Goal: Task Accomplishment & Management: Use online tool/utility

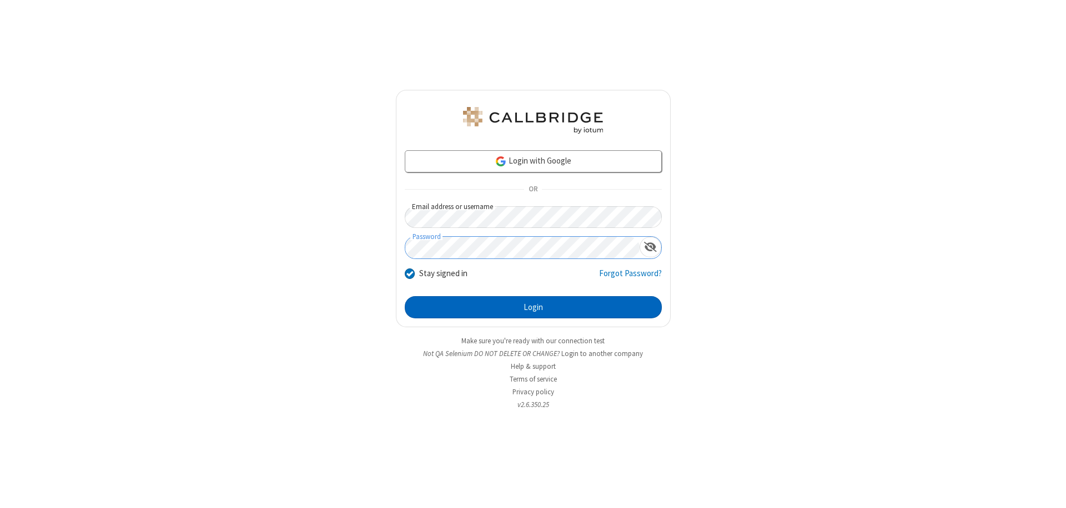
click at [533, 307] on button "Login" at bounding box center [533, 307] width 257 height 22
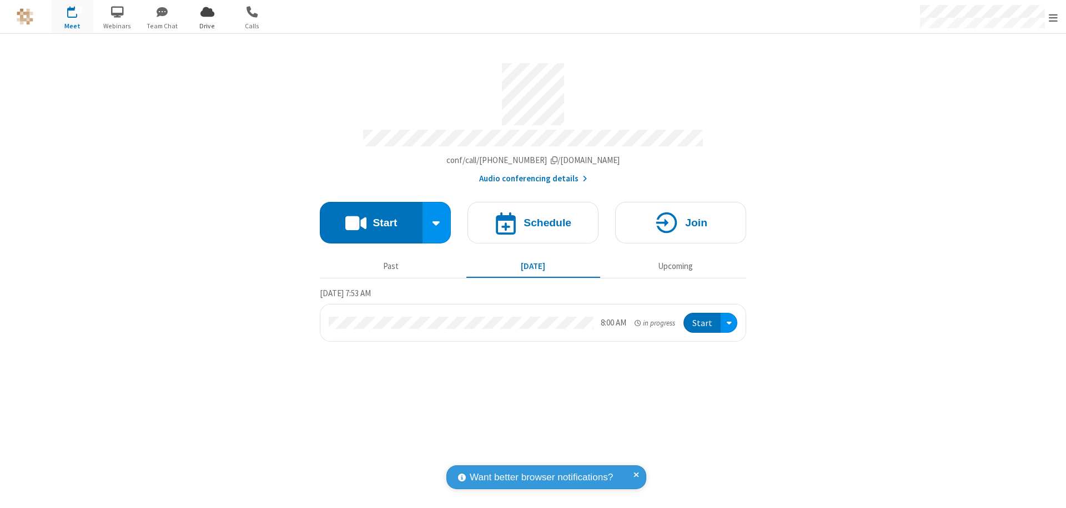
click at [1053, 17] on span "Open menu" at bounding box center [1052, 17] width 9 height 11
click at [207, 26] on span "Drive" at bounding box center [207, 26] width 42 height 10
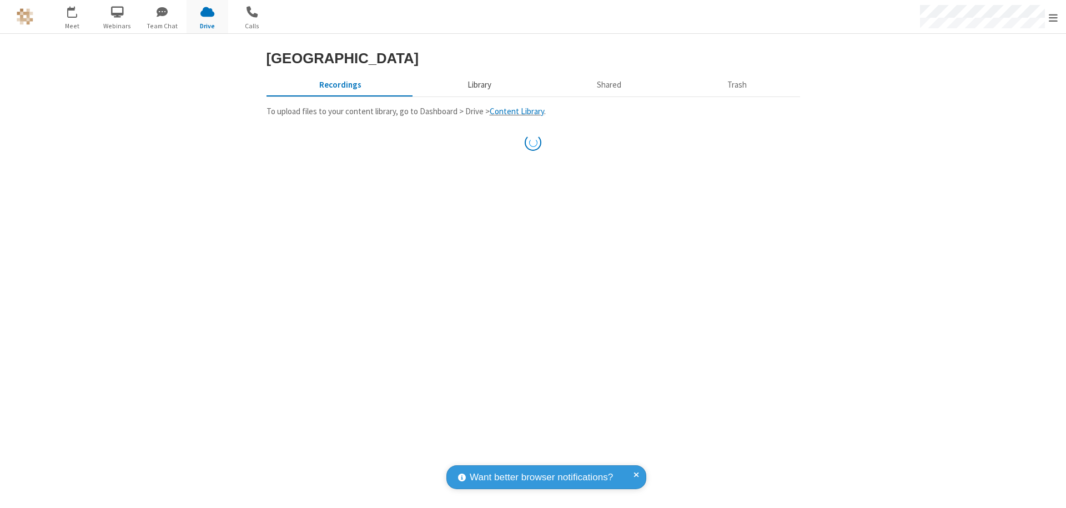
click at [477, 95] on button "Library" at bounding box center [479, 84] width 130 height 21
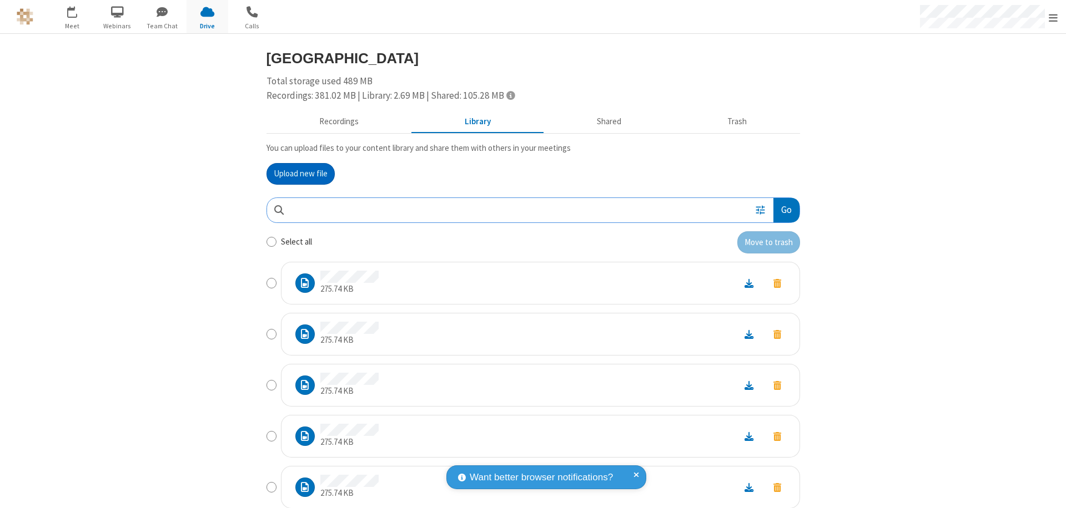
click at [781, 210] on button "Go" at bounding box center [786, 210] width 26 height 25
click at [300, 174] on button "Upload new file" at bounding box center [300, 174] width 68 height 22
